Goal: Entertainment & Leisure: Consume media (video, audio)

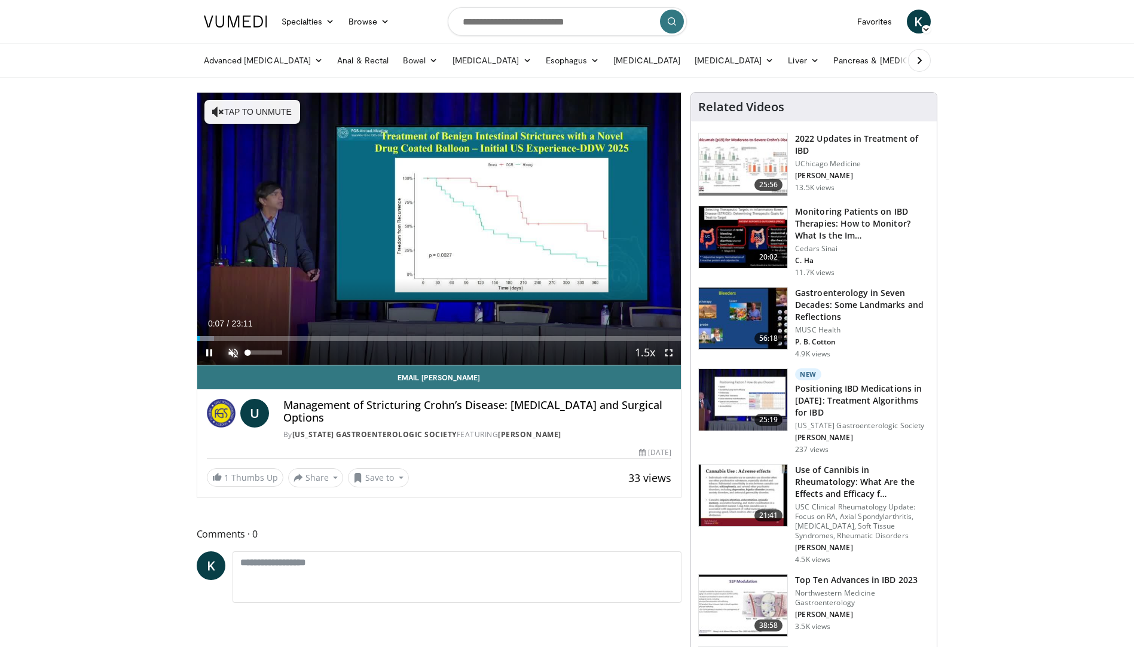
click at [236, 351] on span "Video Player" at bounding box center [233, 353] width 24 height 24
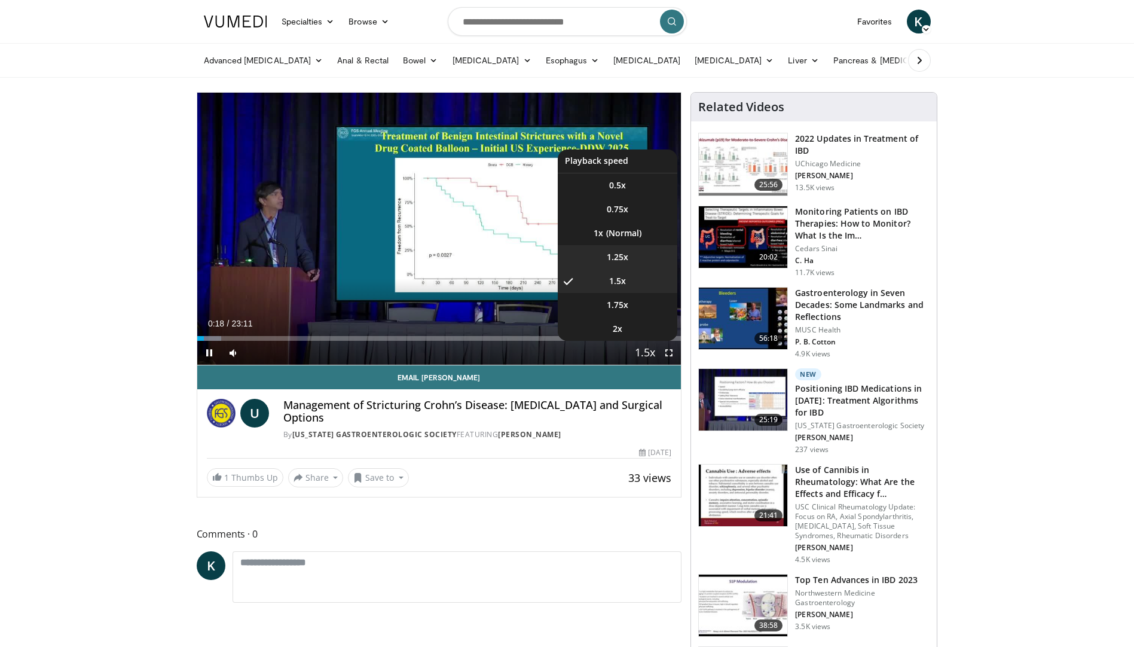
click at [626, 260] on span "1.25x" at bounding box center [618, 257] width 22 height 12
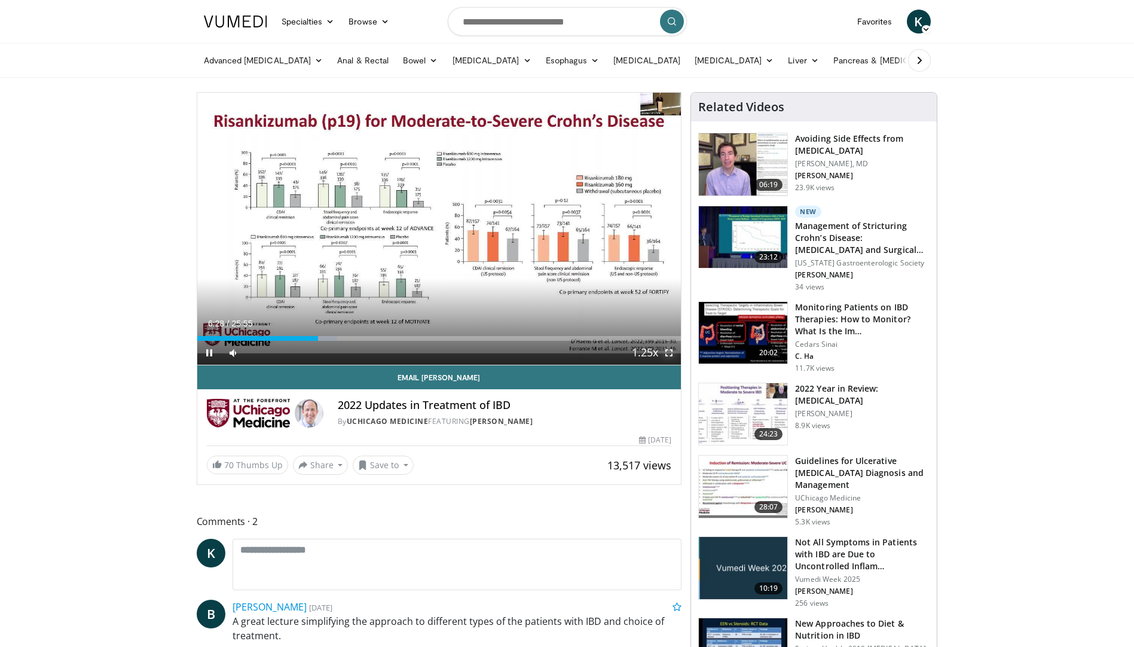
click at [664, 353] on span "Video Player" at bounding box center [669, 353] width 24 height 24
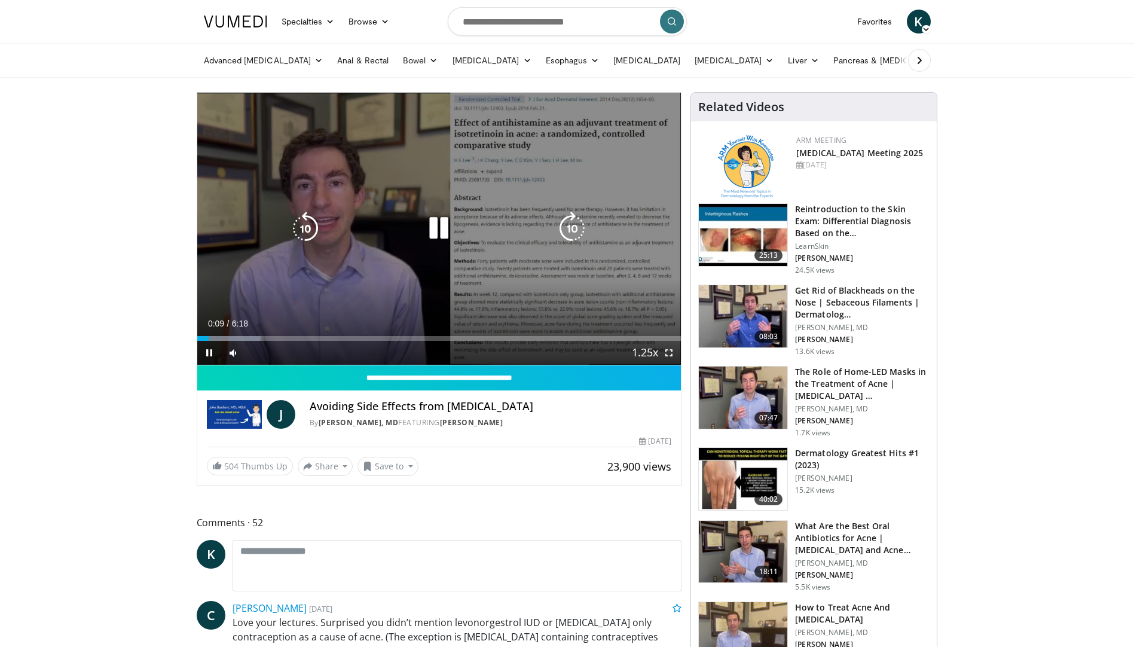
click at [441, 217] on icon "Video Player" at bounding box center [438, 228] width 33 height 33
